Goal: Task Accomplishment & Management: Use online tool/utility

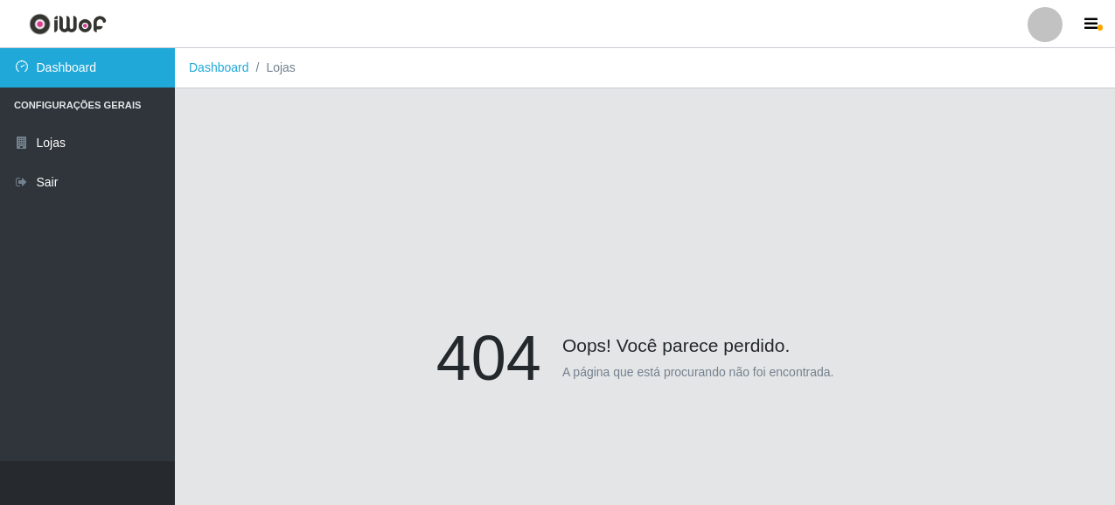
click at [67, 62] on link "Dashboard" at bounding box center [87, 67] width 175 height 39
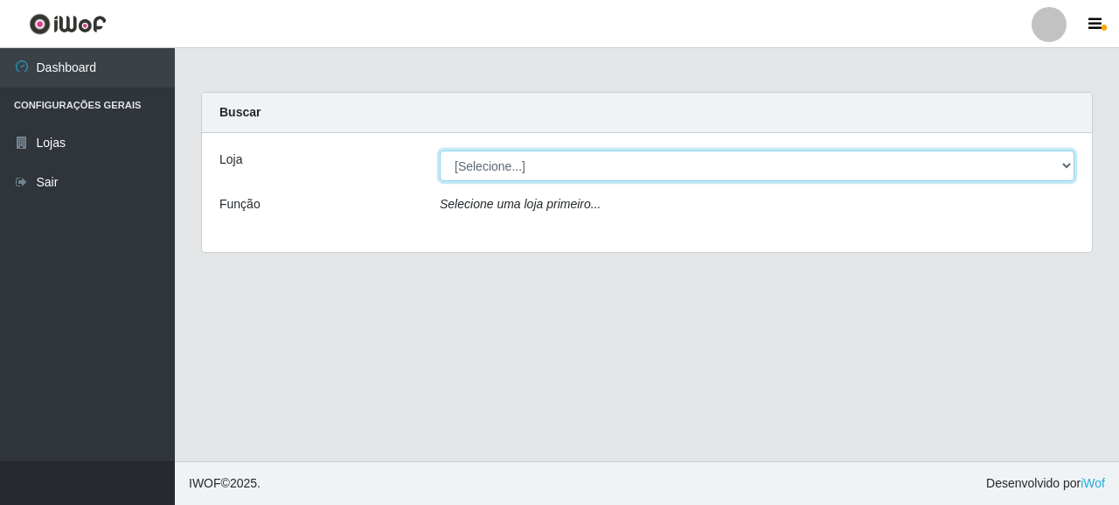
click at [555, 162] on select "[Selecione...] Supermercado Queiroz - [GEOGRAPHIC_DATA]" at bounding box center [757, 165] width 635 height 31
select select "496"
click at [440, 150] on select "[Selecione...] Supermercado Queiroz - [GEOGRAPHIC_DATA]" at bounding box center [757, 165] width 635 height 31
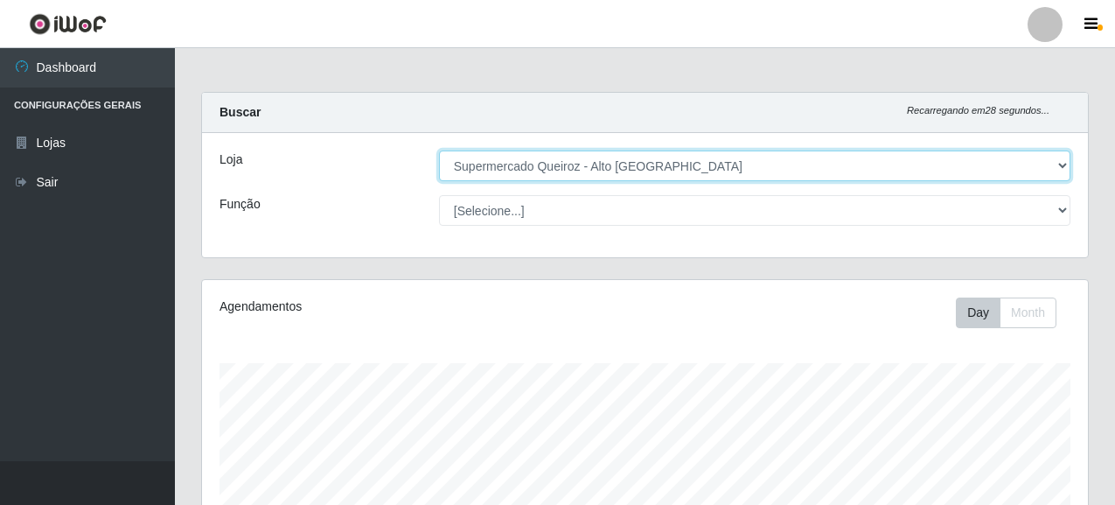
scroll to position [363, 886]
click at [550, 169] on select "[Selecione...] Supermercado Queiroz - [GEOGRAPHIC_DATA]" at bounding box center [754, 165] width 631 height 31
click at [439, 150] on select "[Selecione...] Supermercado Queiroz - [GEOGRAPHIC_DATA]" at bounding box center [754, 165] width 631 height 31
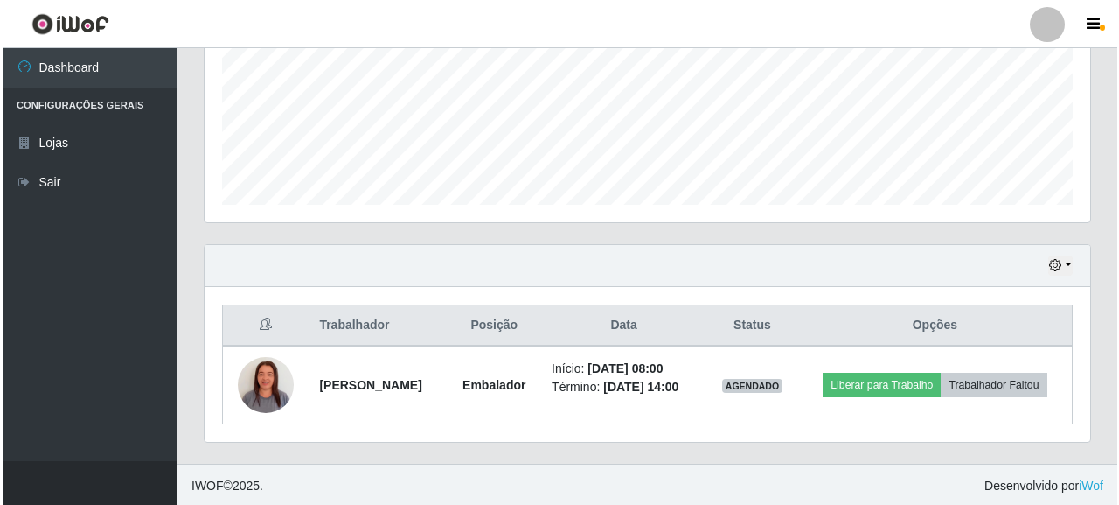
scroll to position [423, 0]
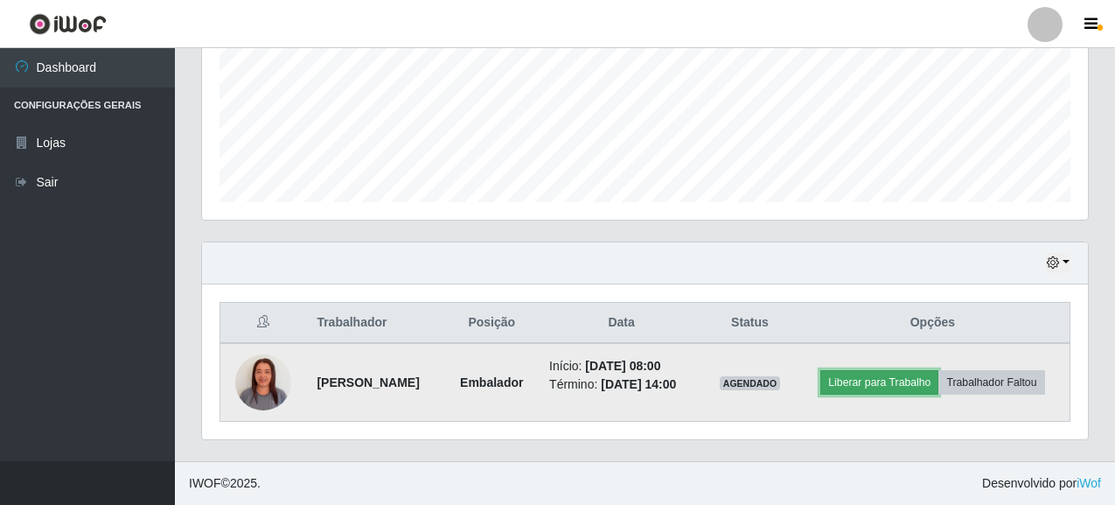
click at [917, 387] on button "Liberar para Trabalho" at bounding box center [879, 382] width 118 height 24
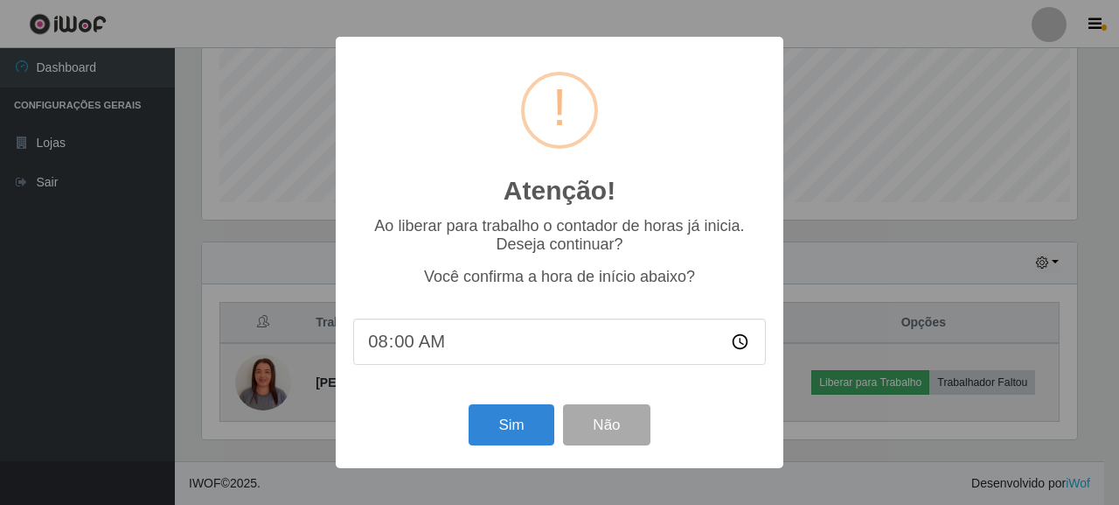
scroll to position [363, 875]
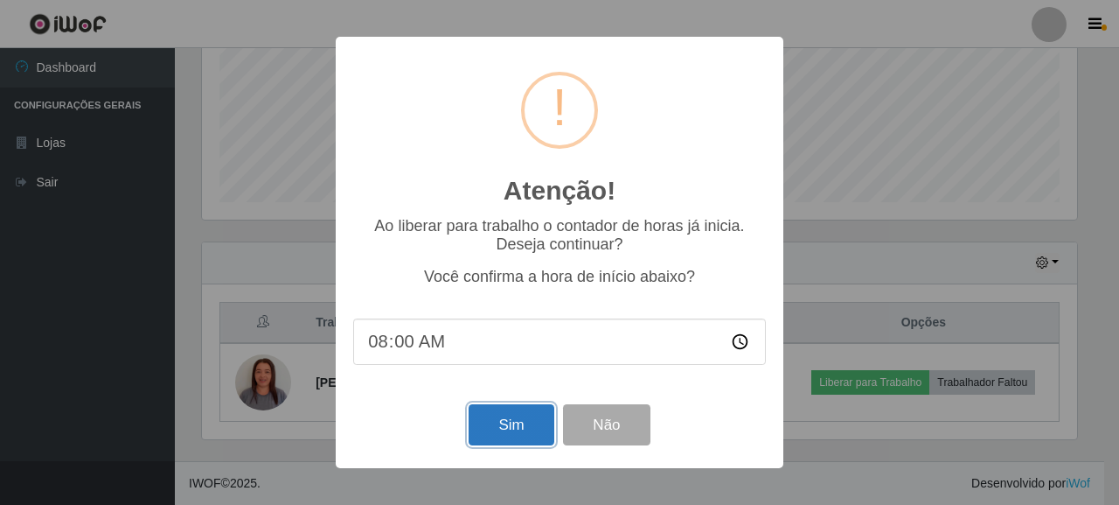
click at [523, 436] on button "Sim" at bounding box center [511, 424] width 85 height 41
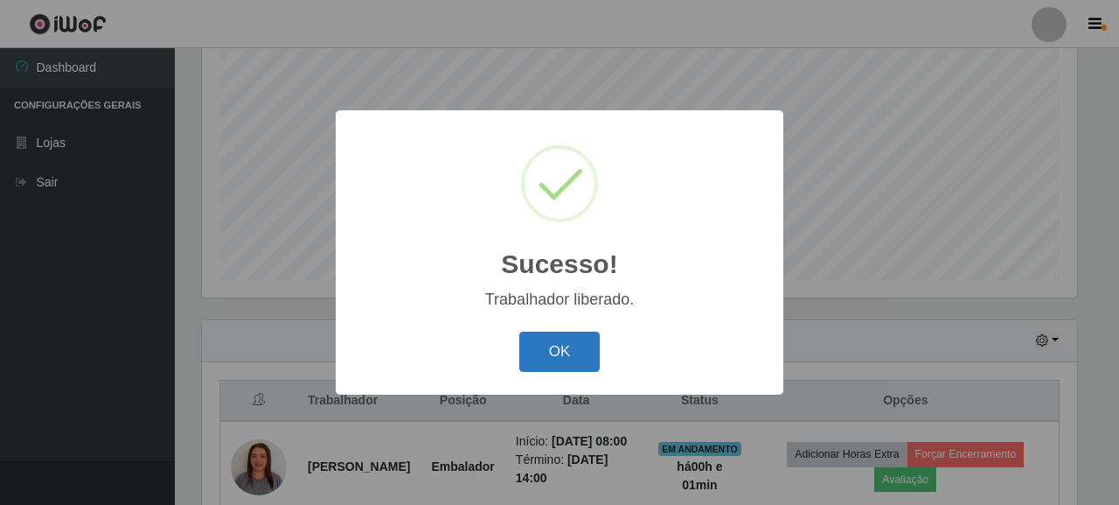
click at [555, 358] on button "OK" at bounding box center [560, 351] width 81 height 41
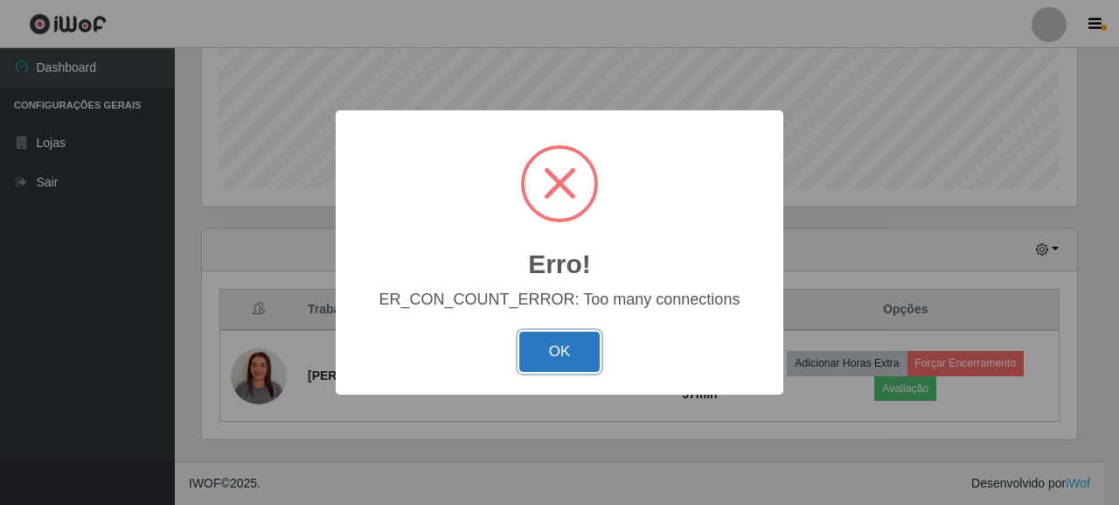
click at [582, 353] on button "OK" at bounding box center [560, 351] width 81 height 41
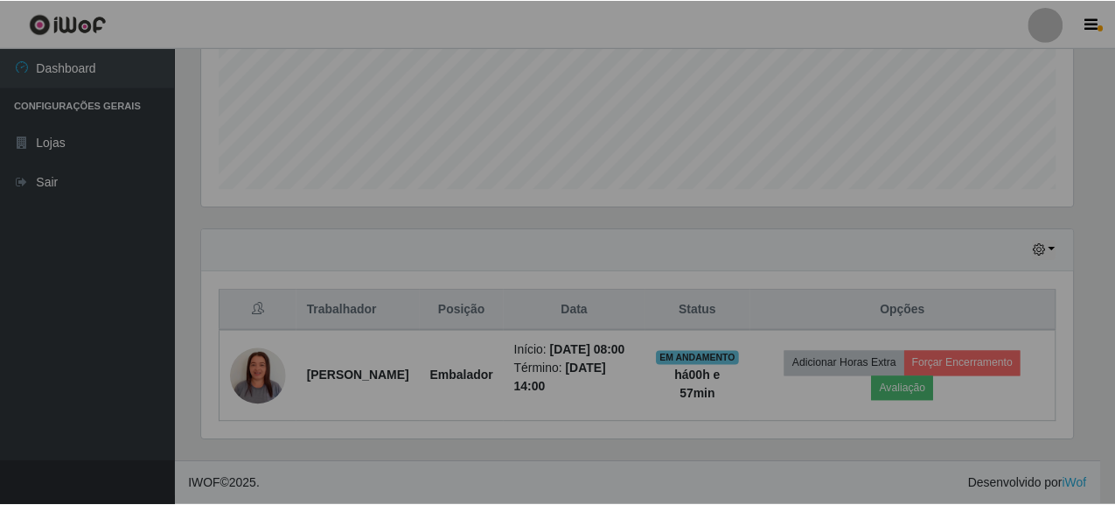
scroll to position [363, 886]
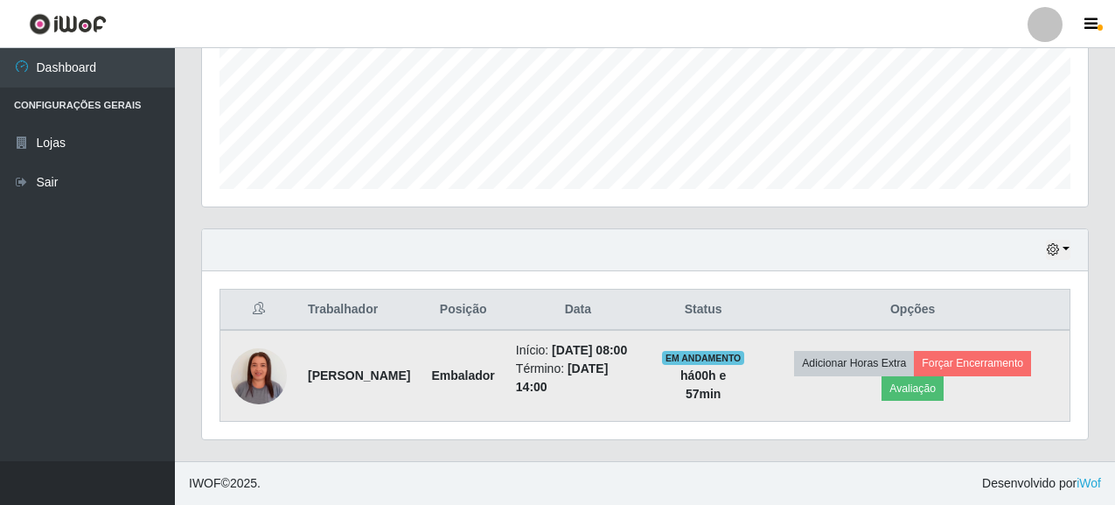
drag, startPoint x: 310, startPoint y: 359, endPoint x: 338, endPoint y: 380, distance: 35.5
click at [338, 380] on td "[PERSON_NAME]" at bounding box center [358, 376] width 123 height 92
copy strong "[PERSON_NAME]"
click at [338, 380] on td "[PERSON_NAME]" at bounding box center [358, 376] width 123 height 92
